Goal: Information Seeking & Learning: Learn about a topic

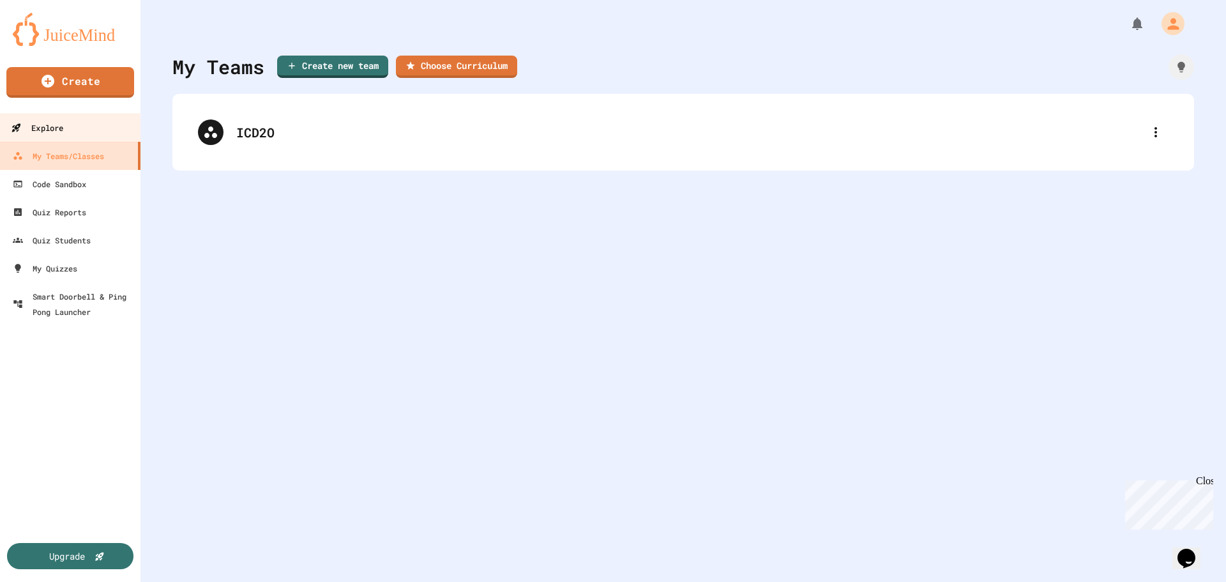
click at [77, 139] on link "Explore" at bounding box center [70, 127] width 145 height 29
